Goal: Information Seeking & Learning: Find specific fact

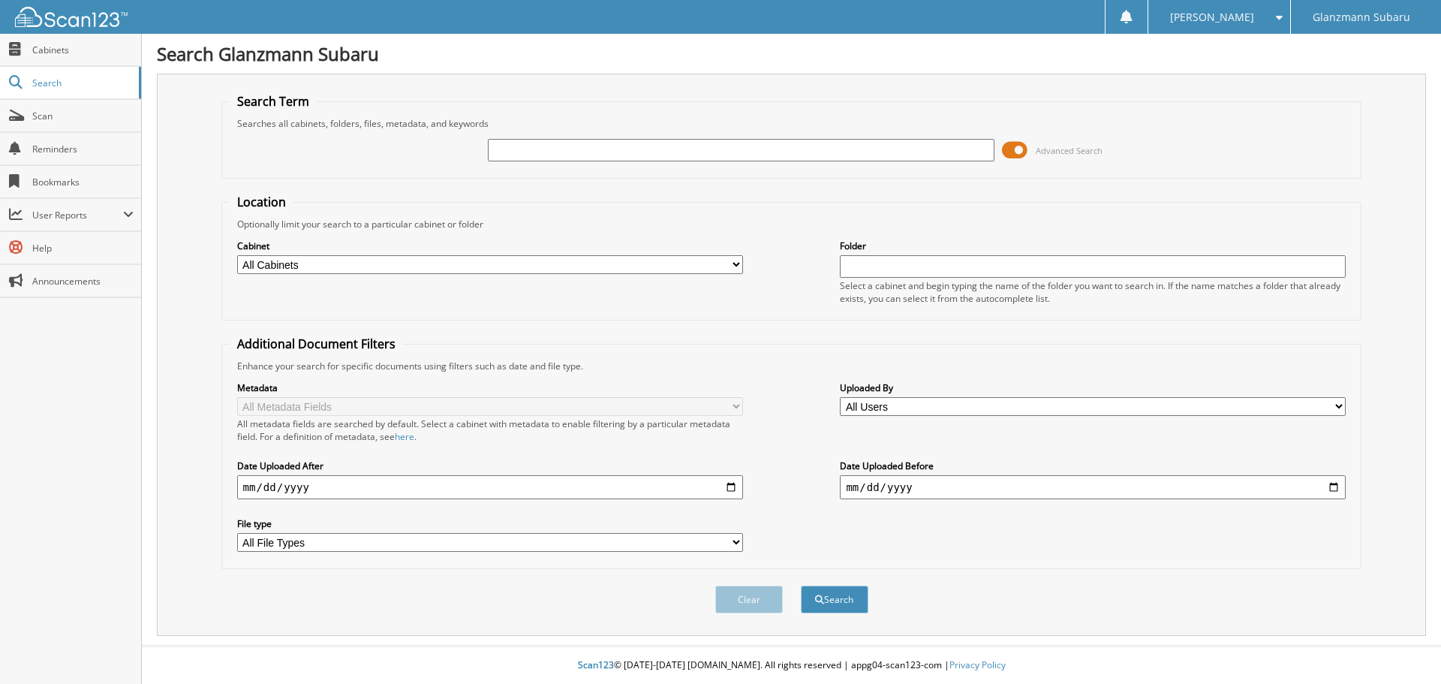
click at [593, 149] on input "text" at bounding box center [741, 150] width 506 height 23
type input "6"
click at [606, 266] on select "All Cabinets 8300 Accounts Payable Dealer Trades Down Deals New Subaru Deals SS…" at bounding box center [490, 264] width 506 height 19
click at [222, 336] on fieldset "Additional Document Filters Enhance your search for specific documents using fi…" at bounding box center [791, 451] width 1140 height 233
click at [30, 44] on link "Cabinets" at bounding box center [70, 50] width 141 height 32
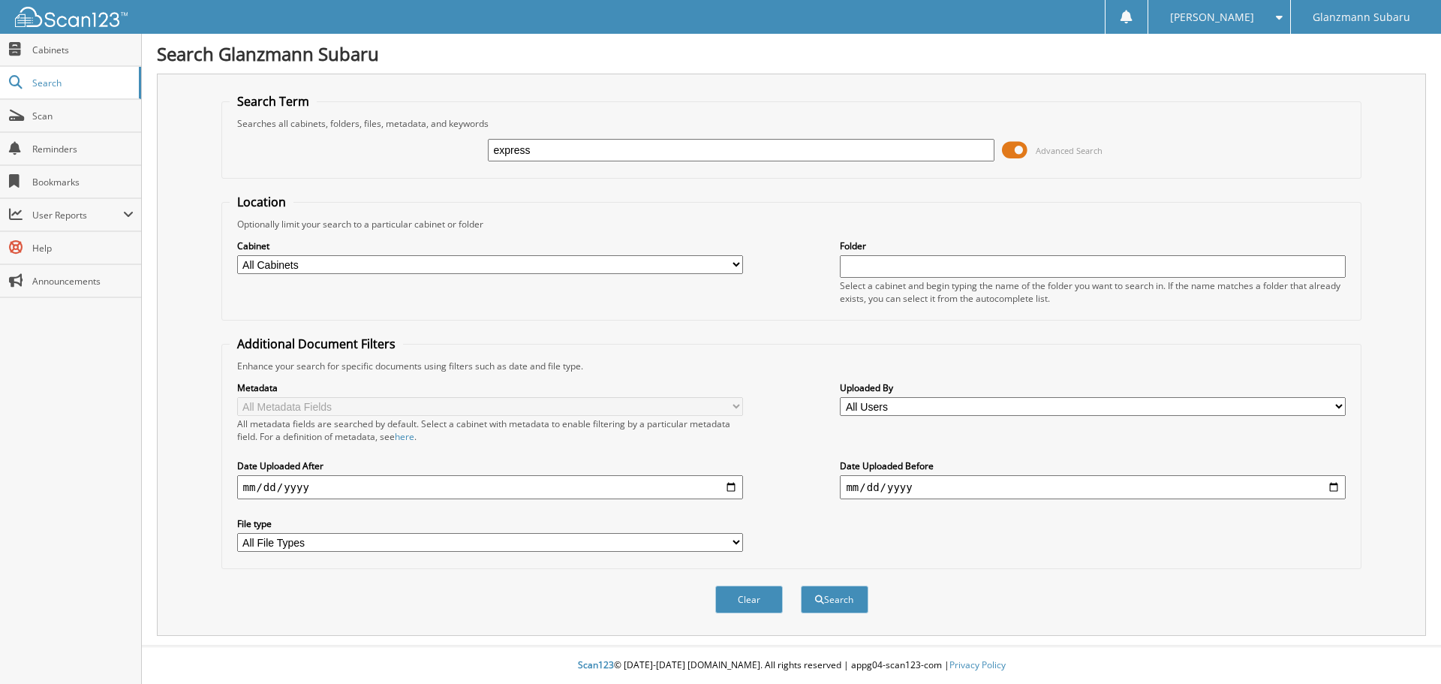
type input "express"
click at [801, 585] on button "Search" at bounding box center [835, 599] width 68 height 28
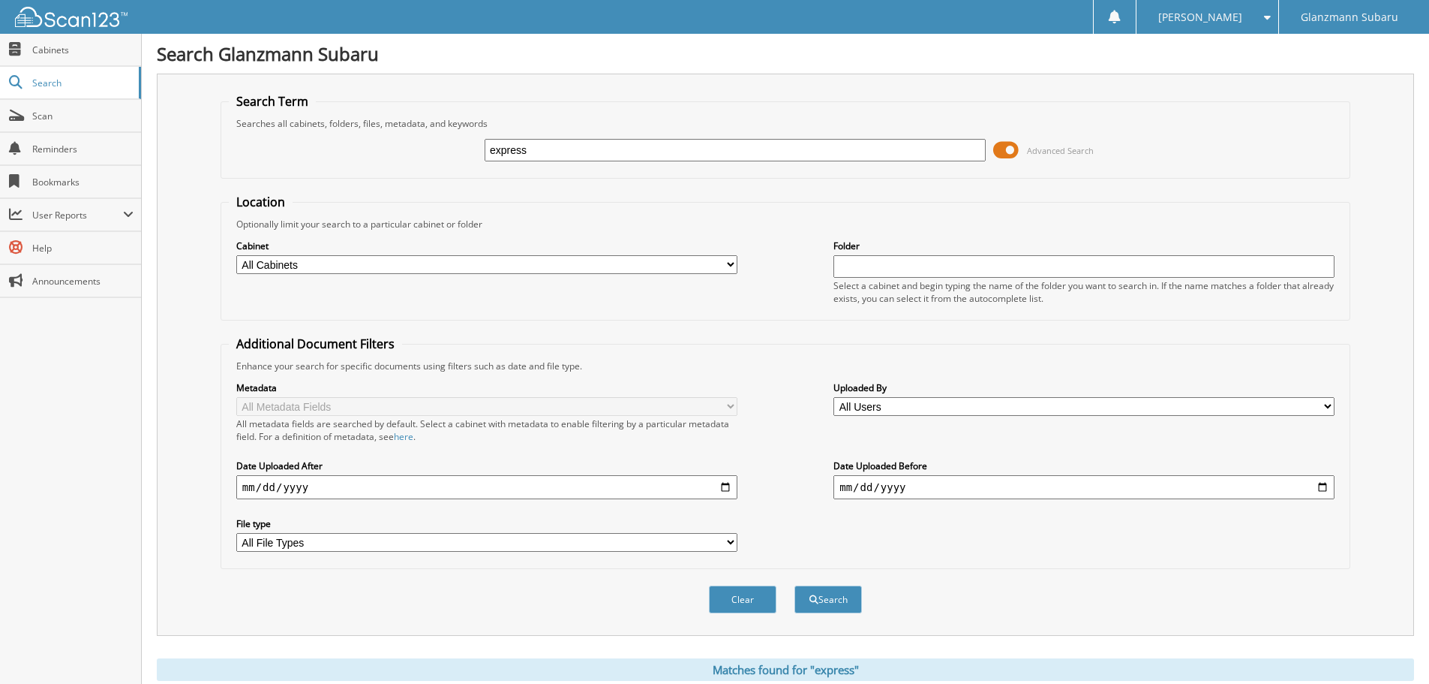
click at [268, 491] on input "date" at bounding box center [486, 487] width 501 height 24
drag, startPoint x: 547, startPoint y: 147, endPoint x: 380, endPoint y: 141, distance: 166.7
click at [380, 146] on div "express Advanced Search" at bounding box center [785, 150] width 1113 height 41
